Goal: Navigation & Orientation: Find specific page/section

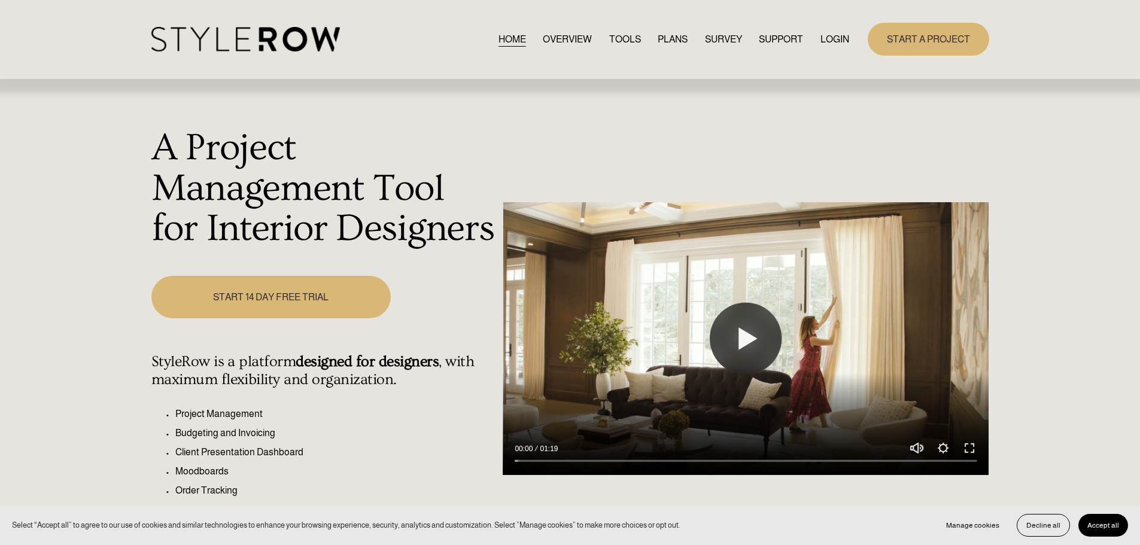
click at [819, 29] on div "HOME OVERVIEW TOOLS PLANS SURVEY SUPPORT QUESTIONS" at bounding box center [500, 39] width 698 height 25
click at [822, 35] on link "LOGIN" at bounding box center [835, 39] width 29 height 16
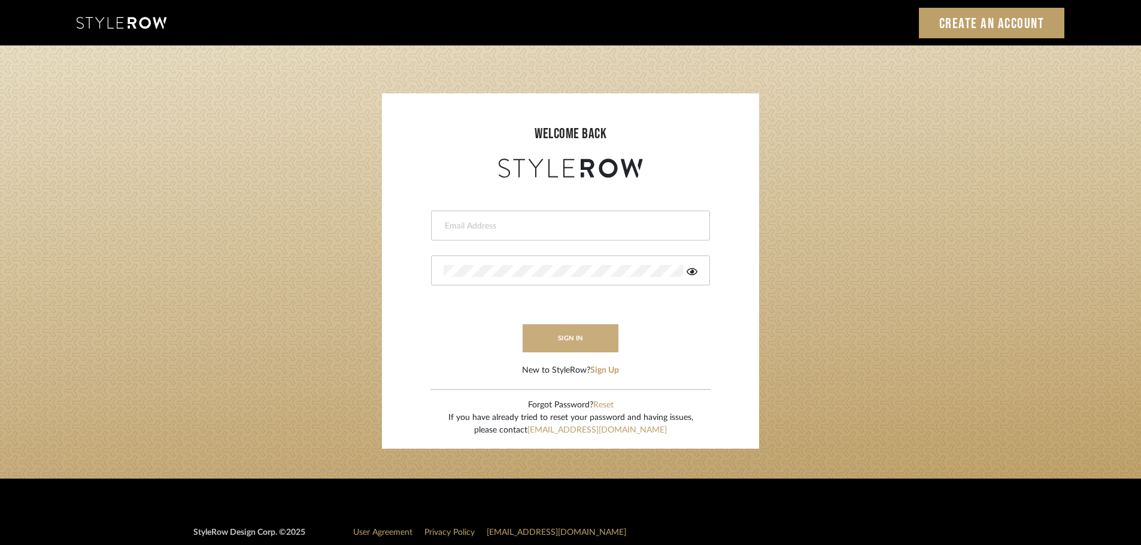
type input "[EMAIL_ADDRESS][DOMAIN_NAME]"
click at [591, 330] on button "sign in" at bounding box center [570, 338] width 96 height 28
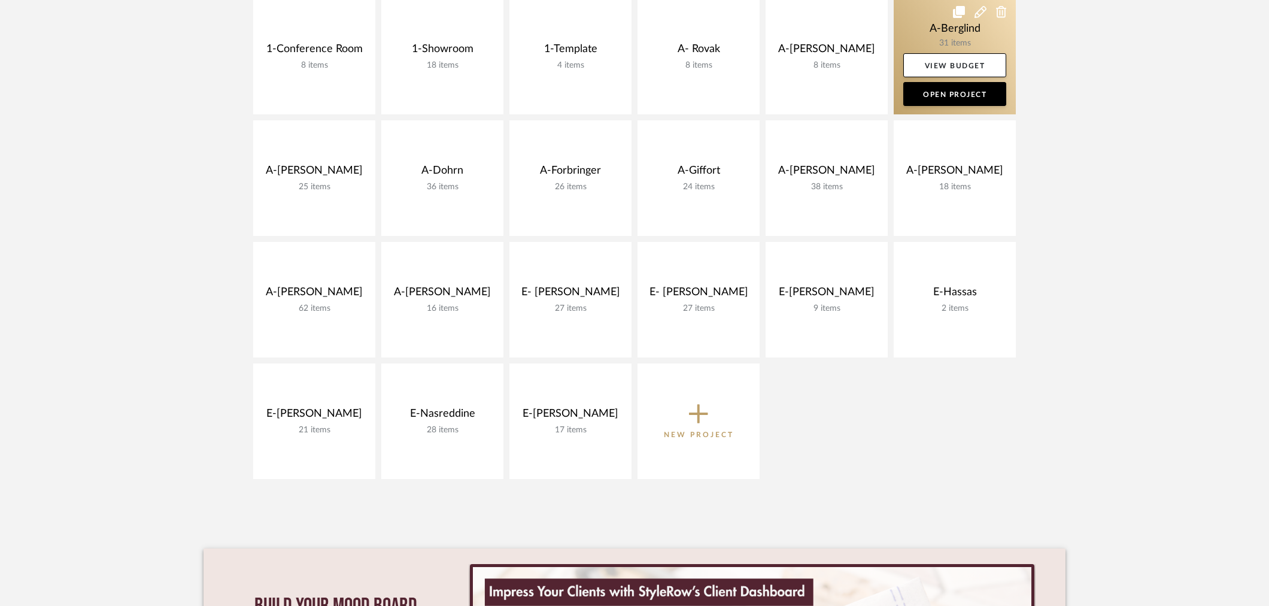
scroll to position [332, 0]
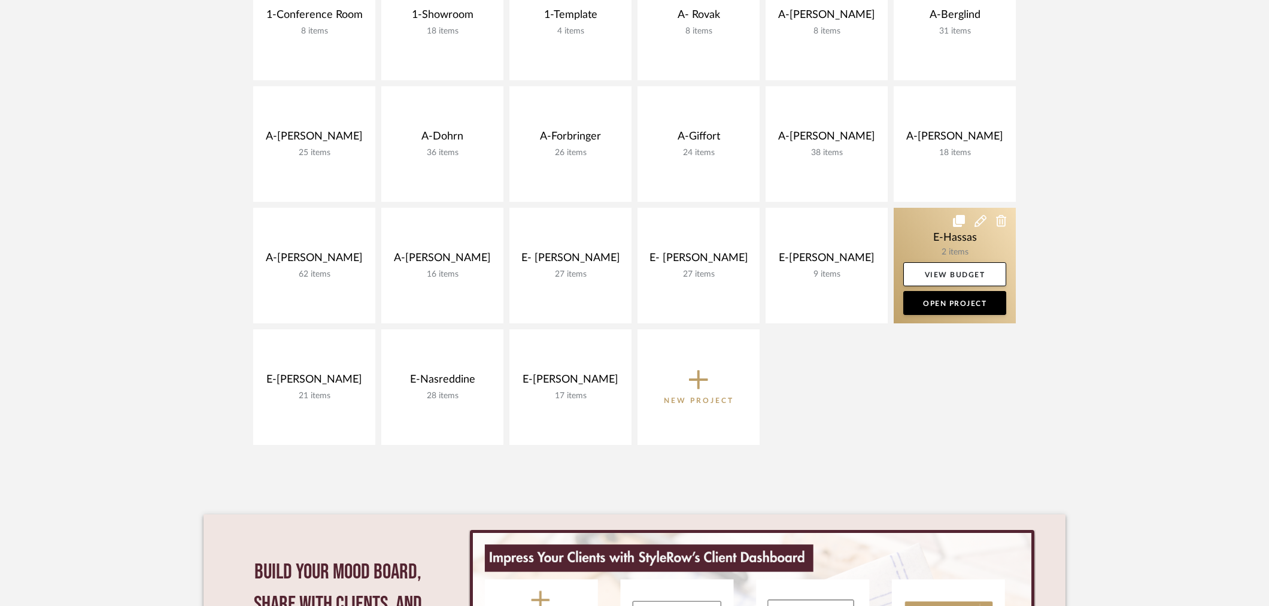
click at [962, 238] on link at bounding box center [955, 266] width 122 height 116
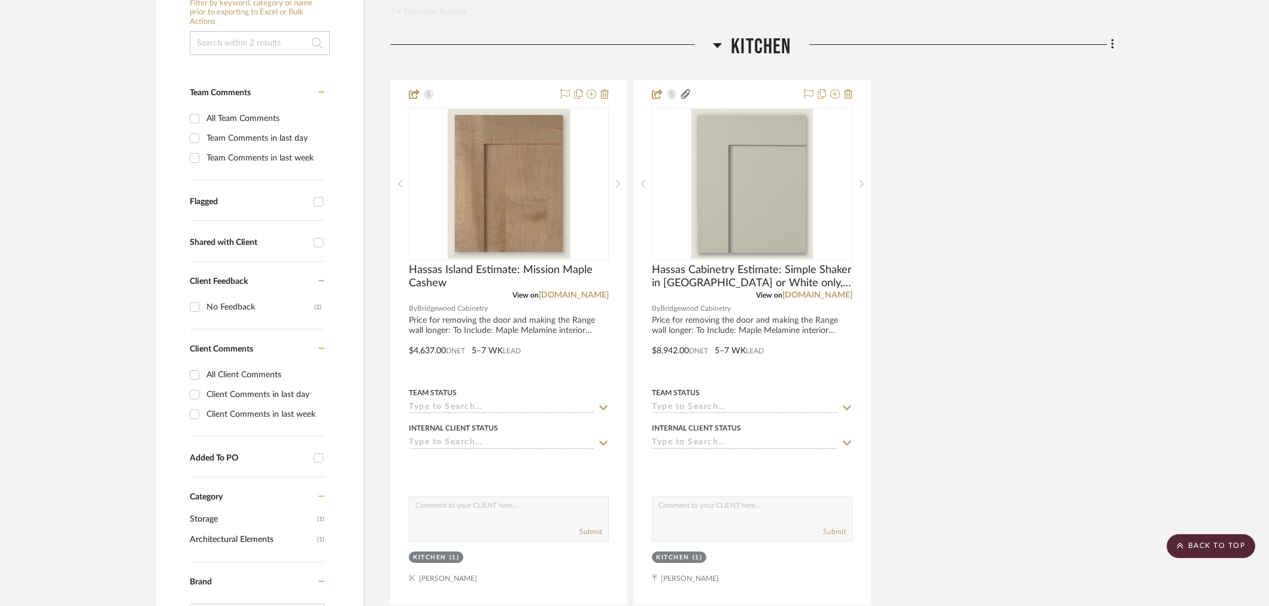
scroll to position [266, 0]
click at [582, 582] on div at bounding box center [509, 344] width 236 height 524
